Goal: Check status: Check status

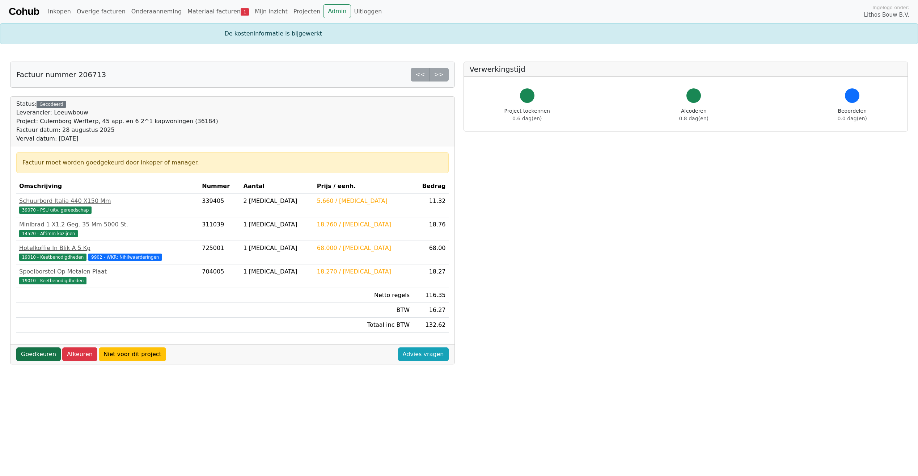
click at [46, 354] on link "Goedkeuren" at bounding box center [38, 354] width 45 height 14
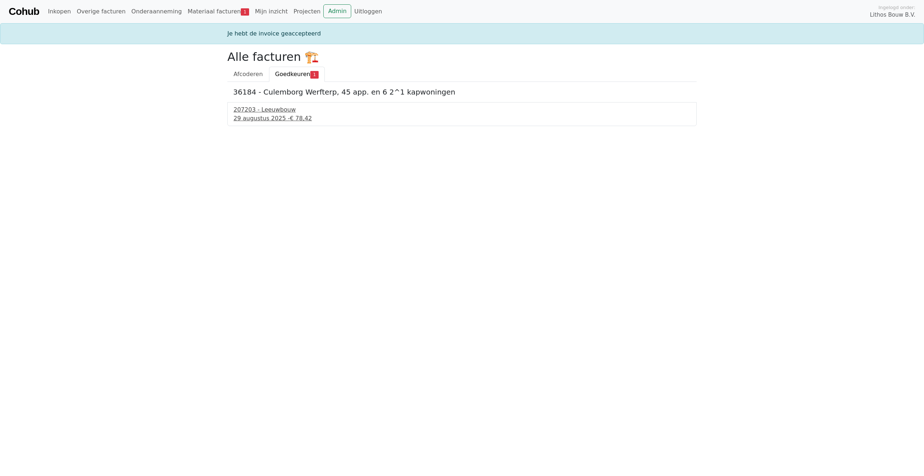
click at [271, 111] on div "207203 - Leeuwbouw" at bounding box center [461, 109] width 457 height 9
